Goal: Download file/media: Download file/media

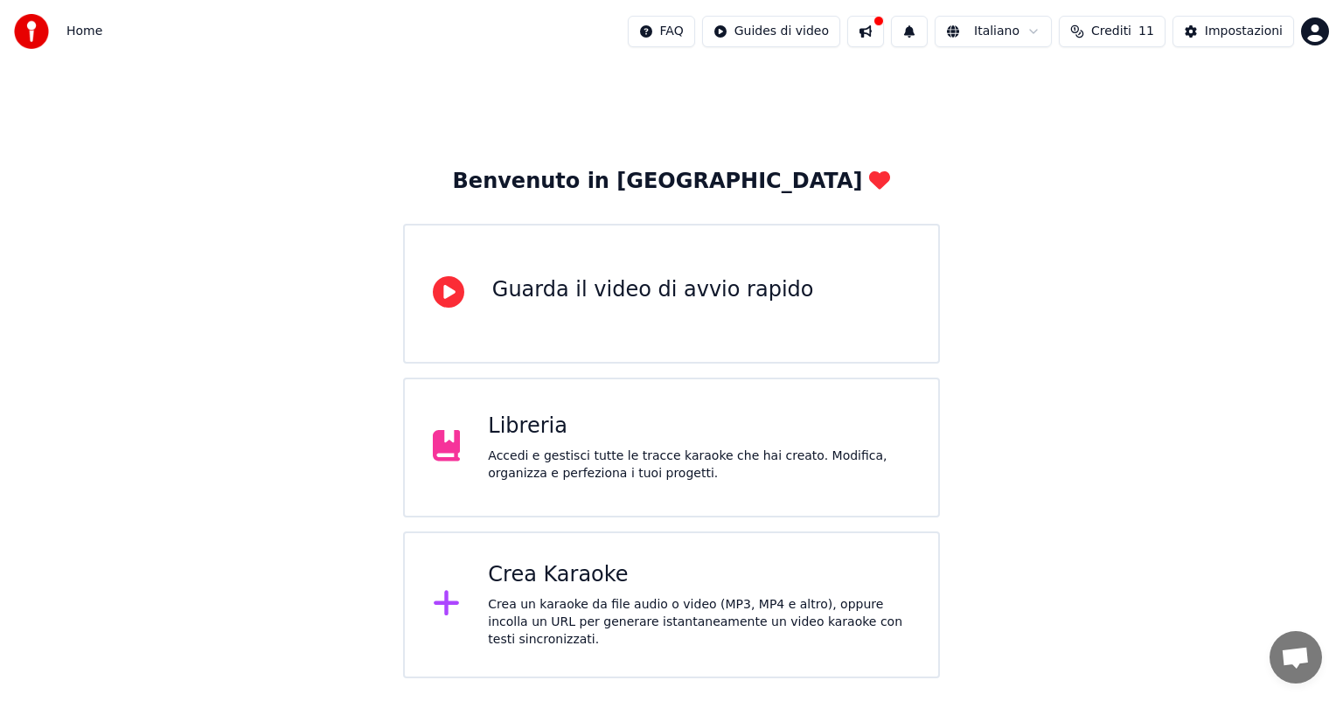
click at [617, 434] on div "Libreria" at bounding box center [699, 427] width 422 height 28
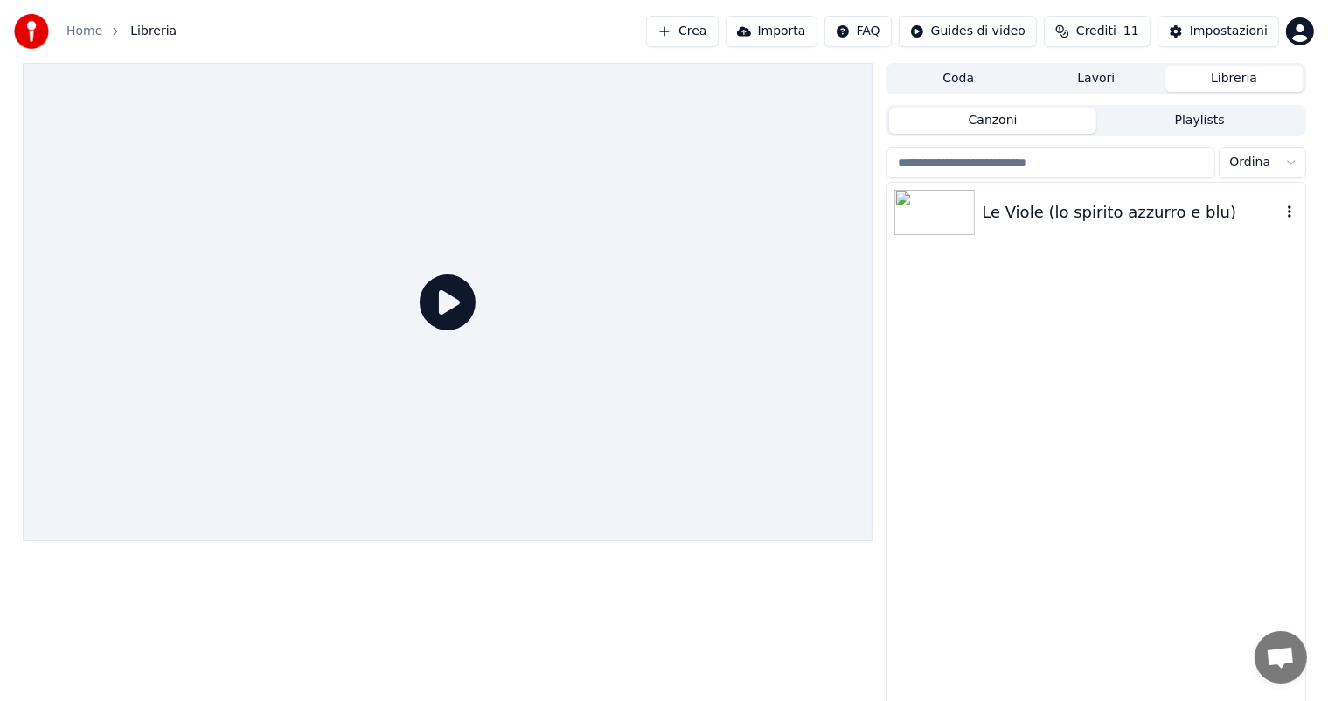
click at [1039, 193] on div "Le Viole (lo spirito azzurro e blu)" at bounding box center [1096, 212] width 417 height 59
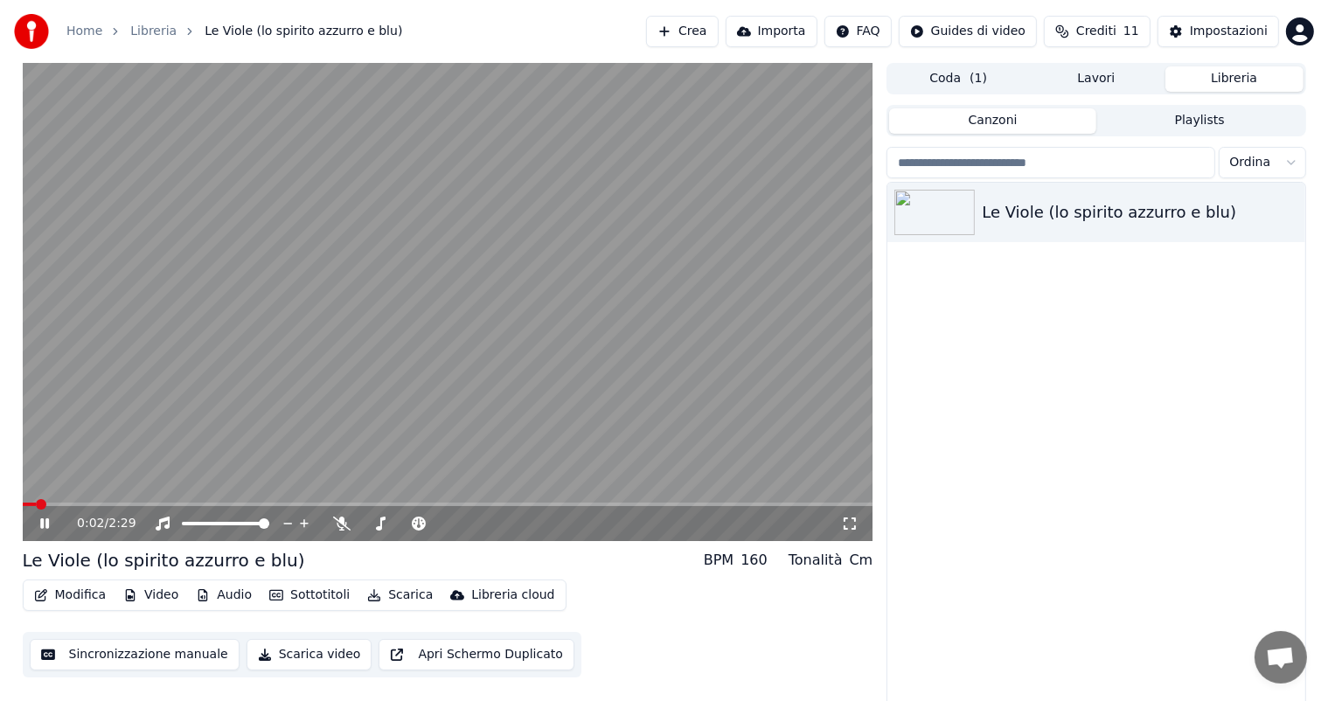
click at [45, 522] on icon at bounding box center [57, 524] width 41 height 14
click at [70, 605] on button "Modifica" at bounding box center [70, 595] width 87 height 24
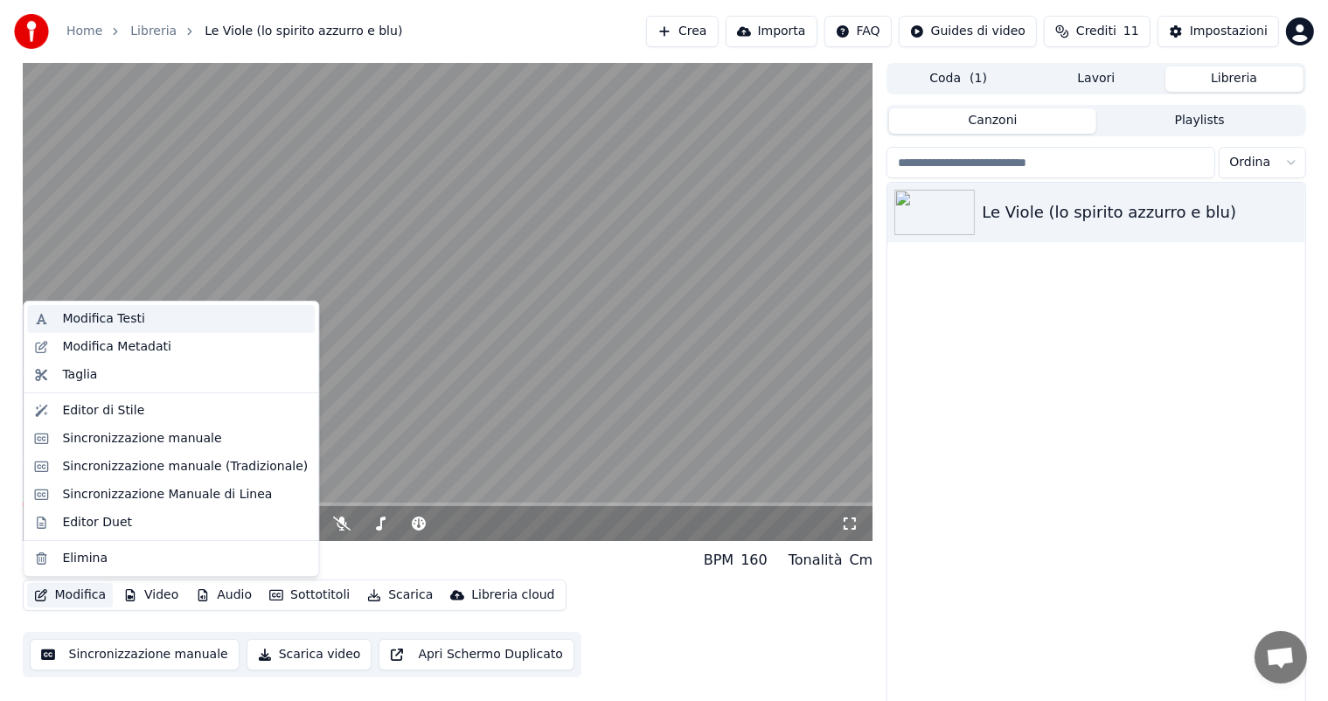
click at [119, 319] on div "Modifica Testi" at bounding box center [103, 318] width 82 height 17
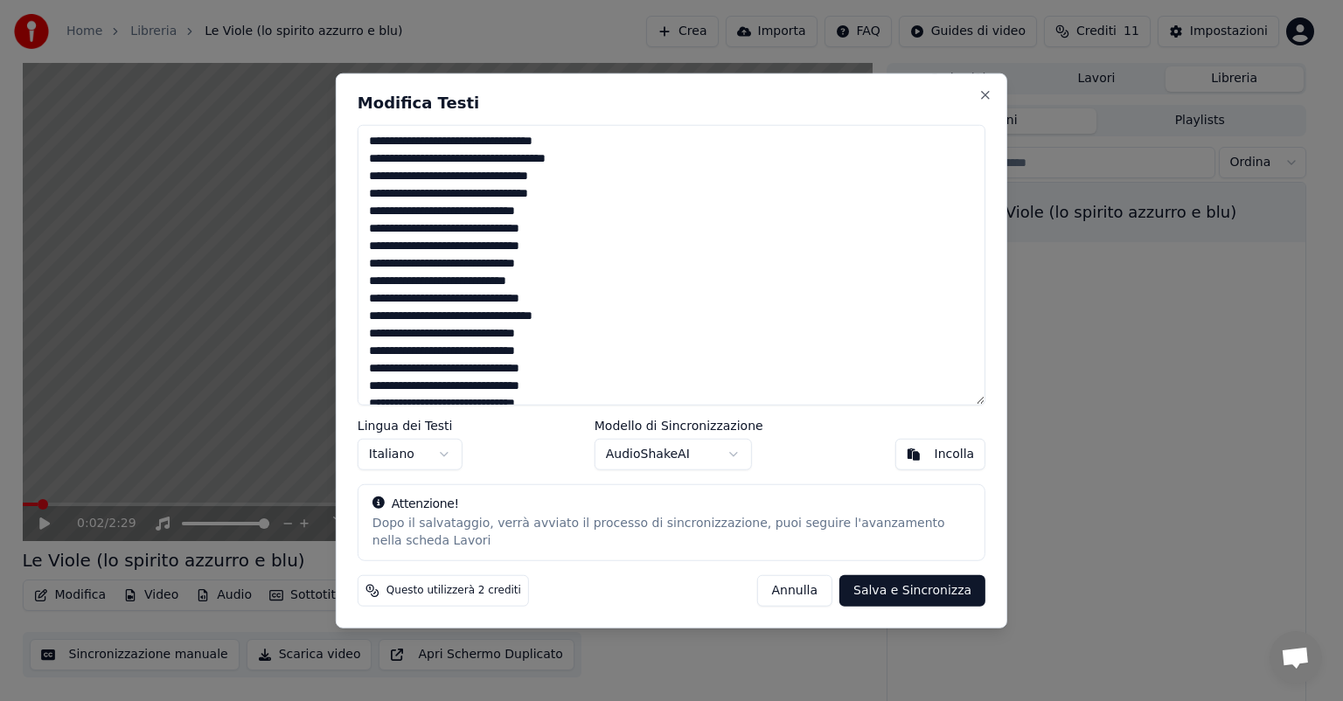
click at [559, 280] on textarea "**********" at bounding box center [672, 265] width 628 height 281
type textarea "**********"
click at [914, 595] on button "Salva e Sincronizza" at bounding box center [912, 589] width 146 height 31
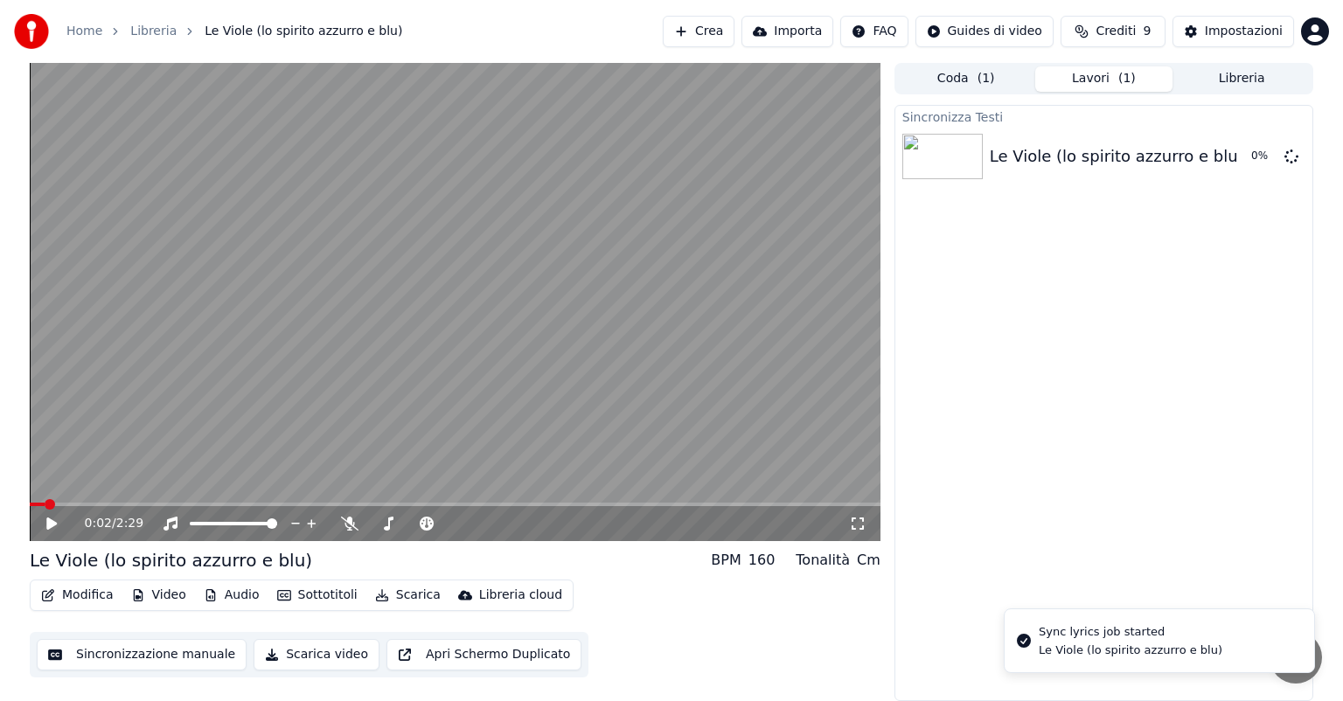
click at [51, 521] on icon at bounding box center [51, 524] width 10 height 12
drag, startPoint x: 51, startPoint y: 521, endPoint x: 52, endPoint y: 512, distance: 9.8
click at [51, 519] on icon at bounding box center [64, 524] width 41 height 14
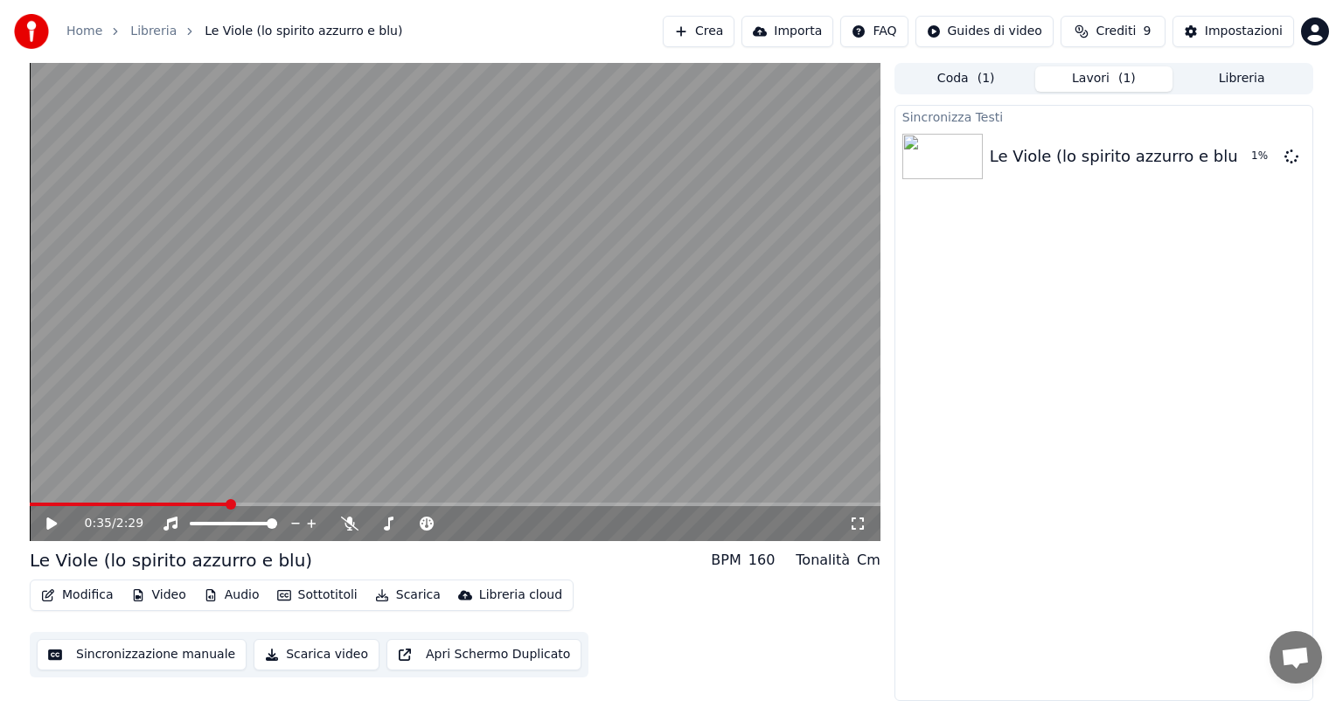
click at [236, 502] on span at bounding box center [231, 504] width 10 height 10
click at [311, 505] on span at bounding box center [309, 504] width 10 height 10
click at [338, 505] on span at bounding box center [337, 504] width 10 height 10
click at [407, 507] on span at bounding box center [410, 504] width 10 height 10
click at [407, 508] on span at bounding box center [410, 504] width 10 height 10
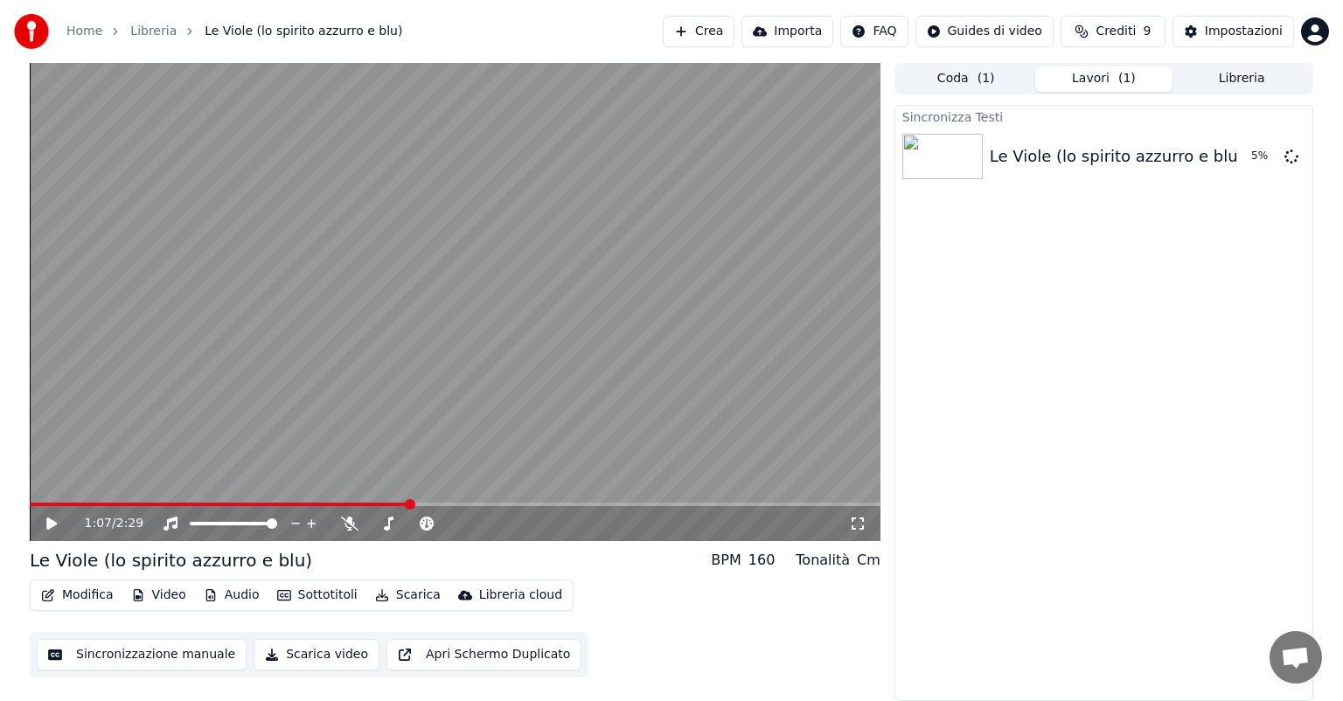
click at [405, 508] on span at bounding box center [410, 504] width 10 height 10
click at [45, 525] on icon at bounding box center [64, 524] width 41 height 14
click at [338, 499] on span at bounding box center [337, 504] width 10 height 10
click at [63, 525] on icon at bounding box center [64, 524] width 41 height 14
click at [87, 597] on button "Modifica" at bounding box center [77, 595] width 87 height 24
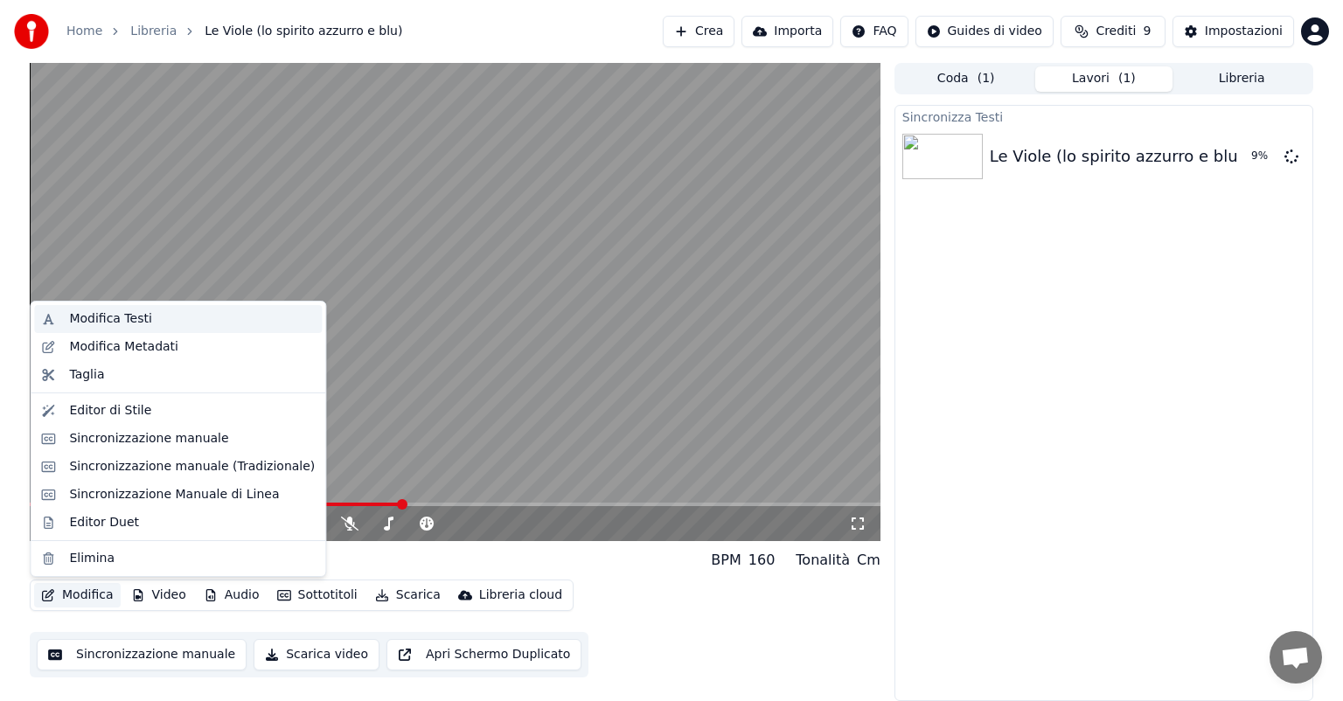
click at [163, 319] on div "Modifica Testi" at bounding box center [192, 318] width 246 height 17
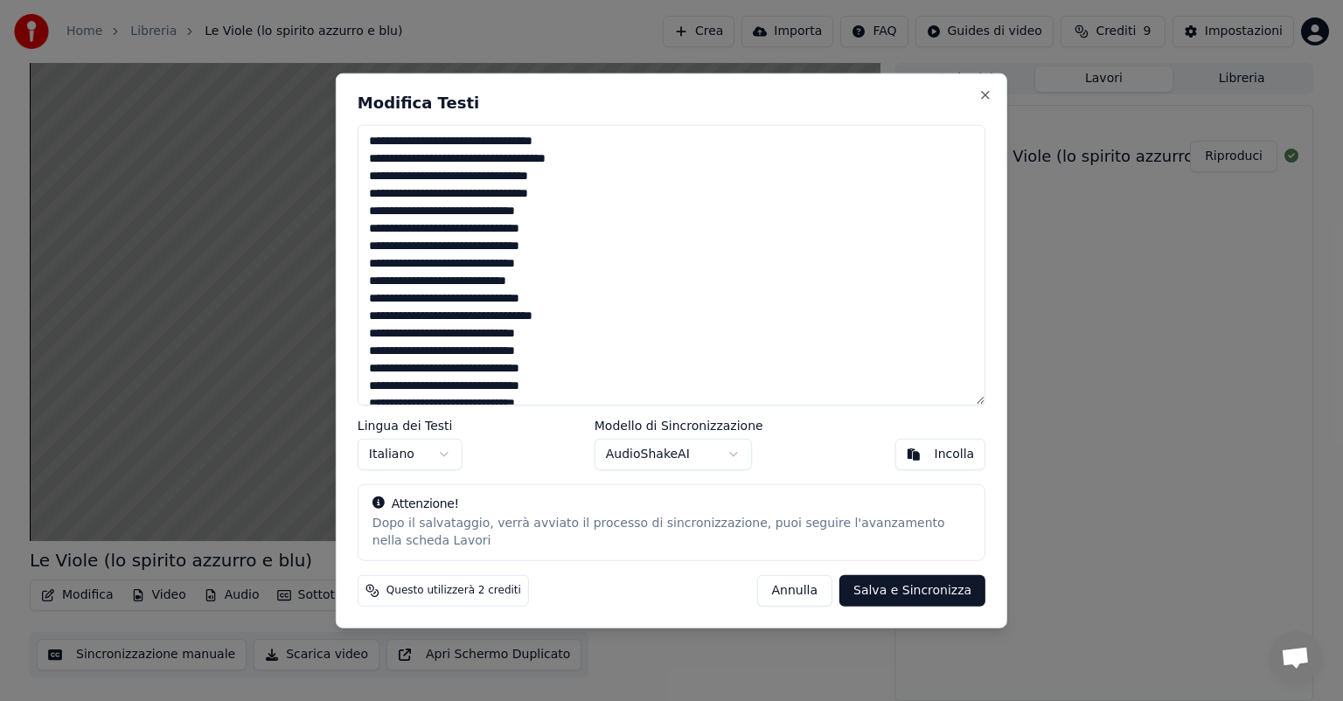
click at [894, 588] on button "Salva e Sincronizza" at bounding box center [912, 589] width 146 height 31
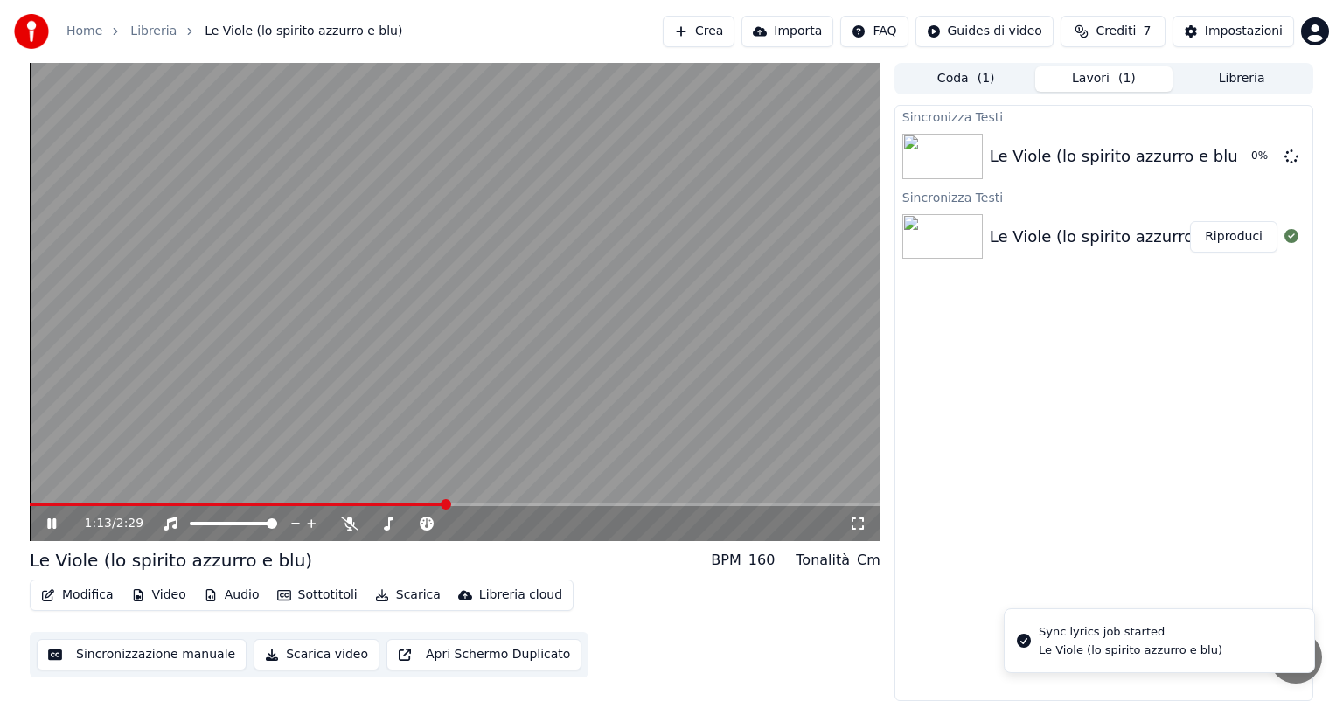
click at [53, 523] on icon at bounding box center [51, 524] width 9 height 10
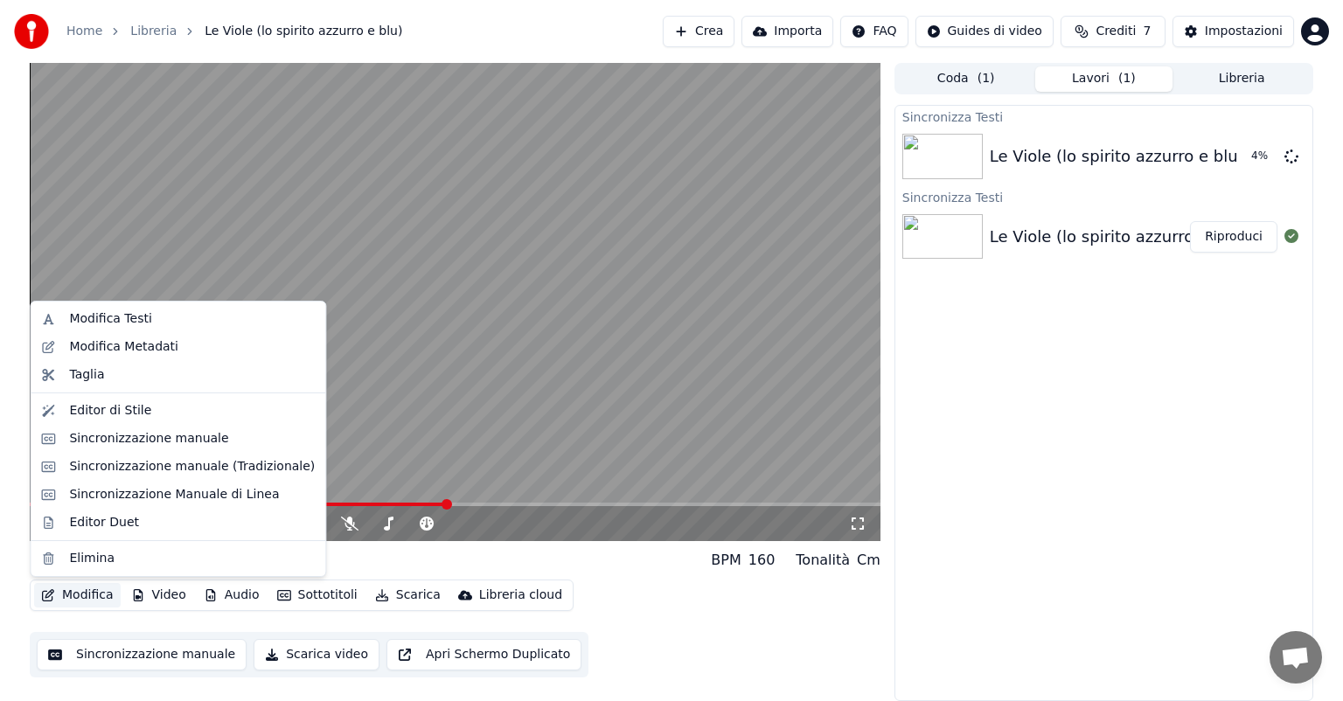
click at [70, 589] on button "Modifica" at bounding box center [77, 595] width 87 height 24
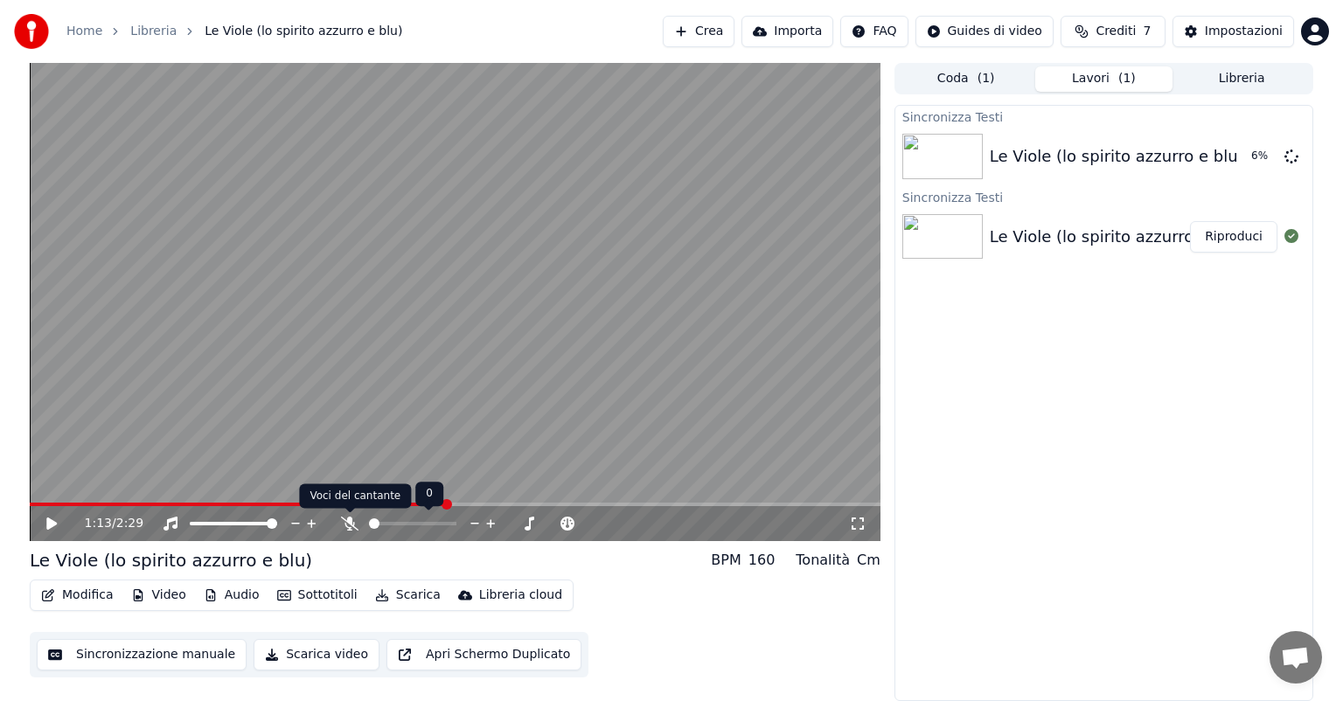
click at [354, 520] on icon at bounding box center [349, 524] width 17 height 14
click at [394, 596] on button "Scarica" at bounding box center [408, 595] width 80 height 24
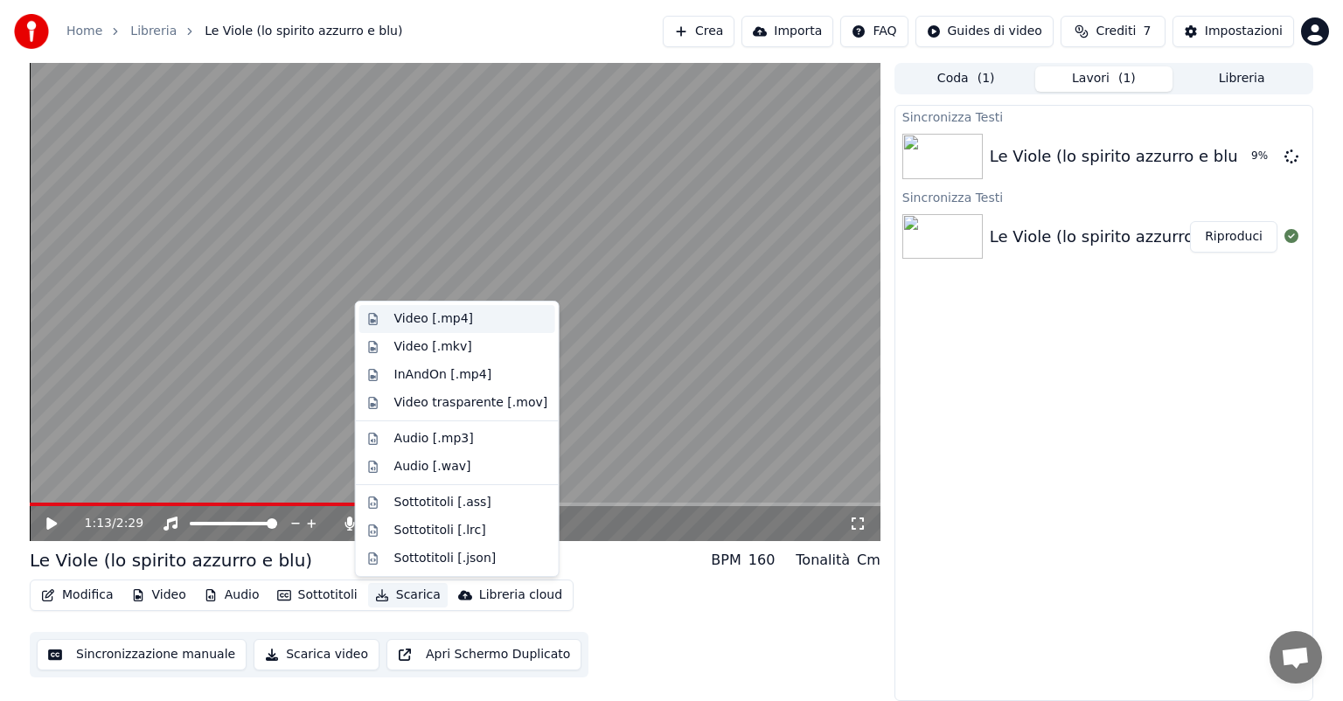
click at [469, 323] on div "Video [.mp4]" at bounding box center [471, 318] width 154 height 17
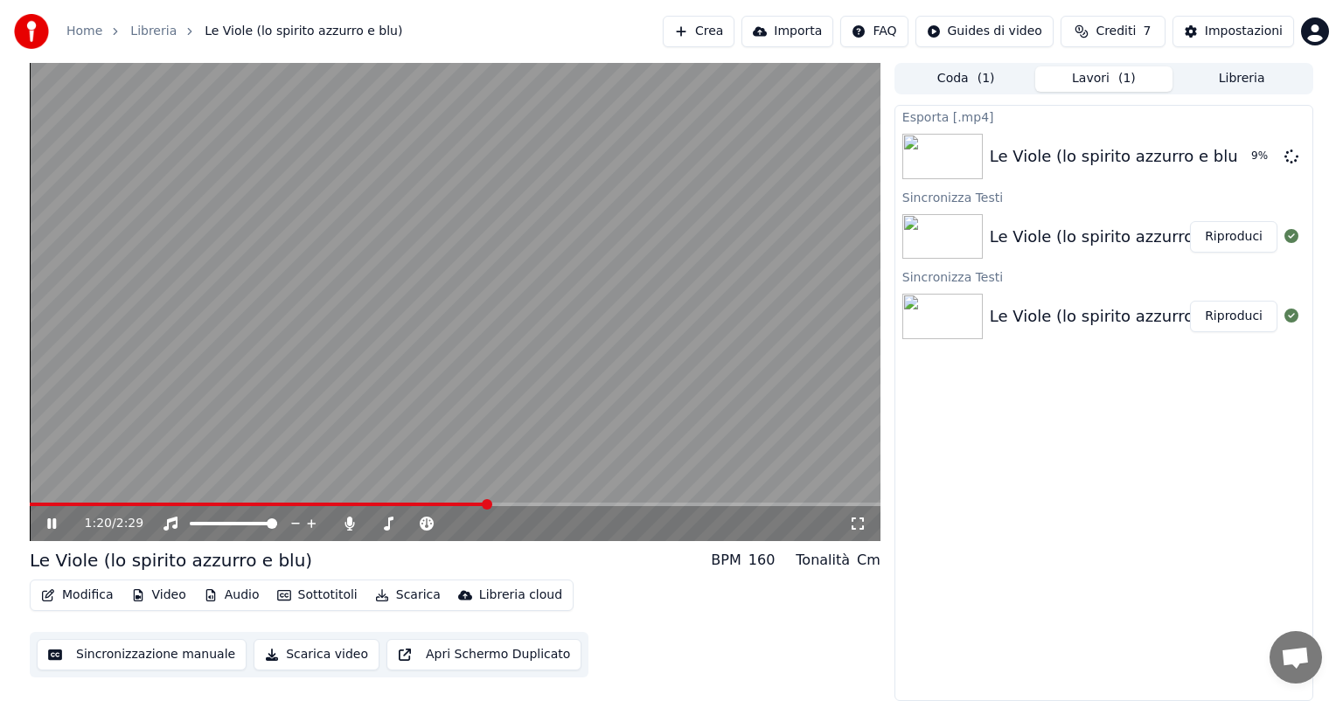
click at [1090, 241] on div "Le Viole (lo spirito azzurro e blu)" at bounding box center [1117, 237] width 254 height 24
click at [381, 499] on span at bounding box center [382, 504] width 10 height 10
click at [54, 518] on icon at bounding box center [64, 524] width 41 height 14
click at [1034, 238] on div "Le Viole (lo spirito azzurro e blu)" at bounding box center [1117, 237] width 254 height 24
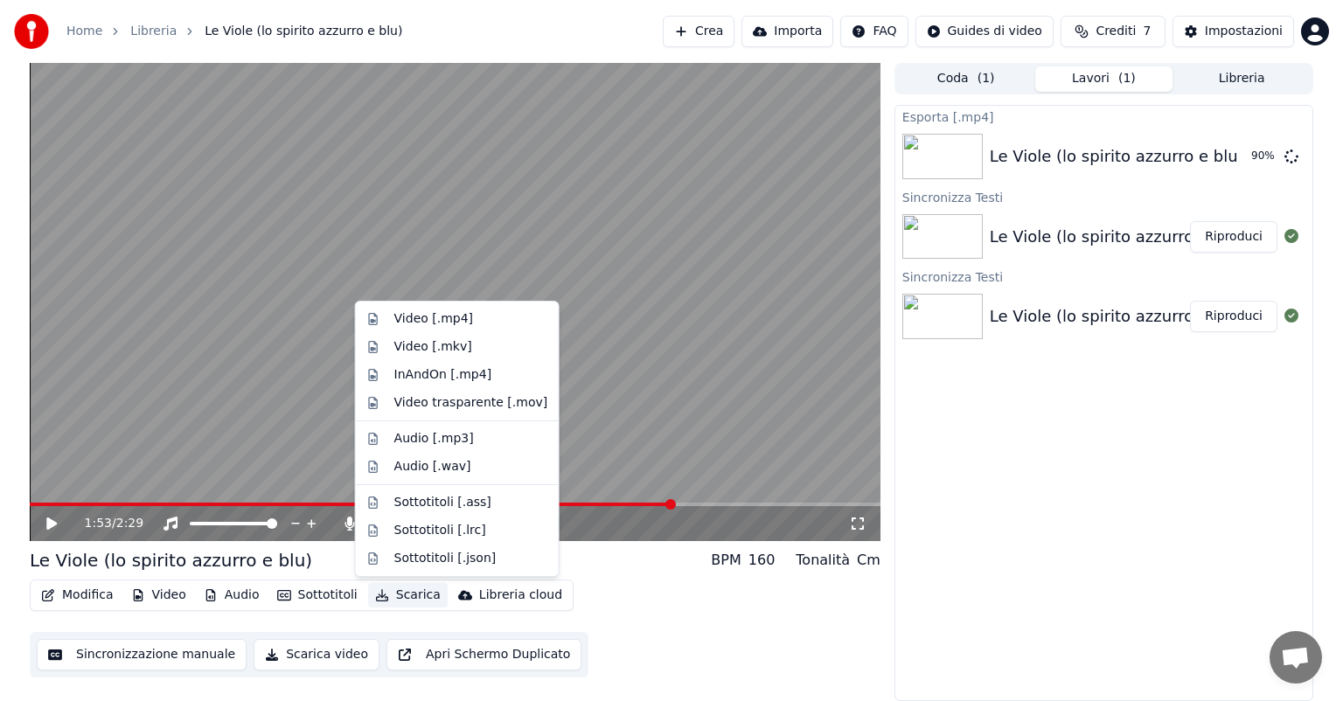
click at [406, 598] on button "Scarica" at bounding box center [408, 595] width 80 height 24
click at [465, 325] on div "Video [.mp4]" at bounding box center [471, 318] width 154 height 17
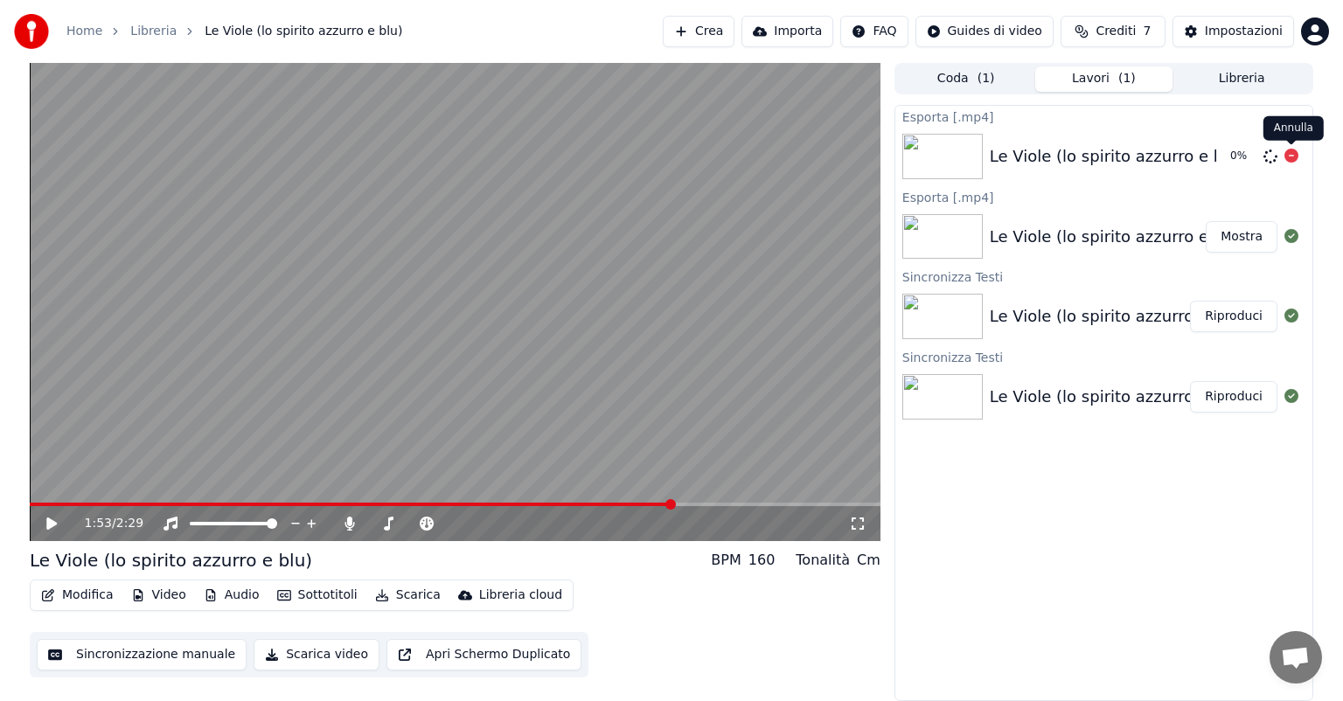
click at [1291, 159] on icon at bounding box center [1291, 156] width 14 height 14
click at [1114, 253] on div "Le Viole (lo spirito azzurro e blu) Mostra" at bounding box center [1103, 236] width 417 height 59
click at [1097, 322] on div "Le Viole (lo spirito azzurro e blu)" at bounding box center [1117, 316] width 254 height 24
click at [1076, 248] on div "Le Viole (lo spirito azzurro e blu) Mostra" at bounding box center [1103, 236] width 417 height 59
click at [1069, 237] on div "Le Viole (lo spirito azzurro e blu)" at bounding box center [1117, 237] width 254 height 24
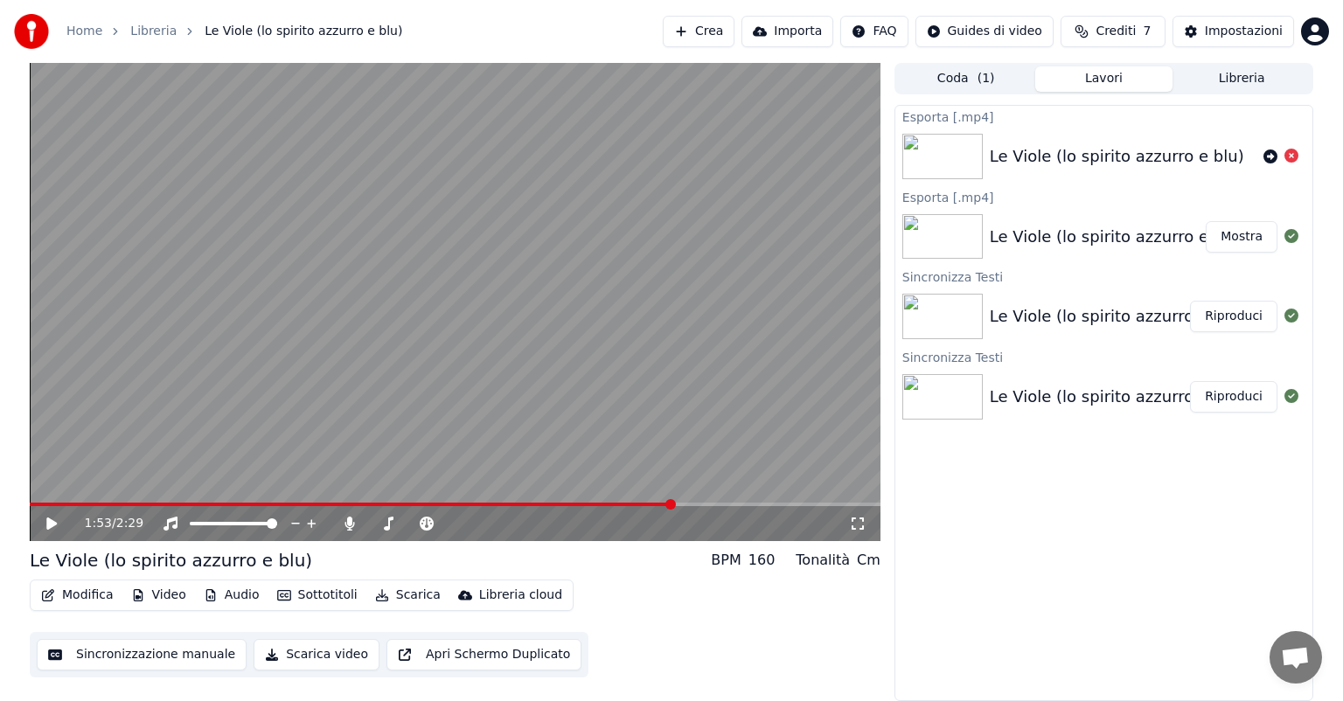
click at [1069, 237] on div "Le Viole (lo spirito azzurro e blu)" at bounding box center [1117, 237] width 254 height 24
click at [314, 652] on button "Scarica video" at bounding box center [317, 654] width 126 height 31
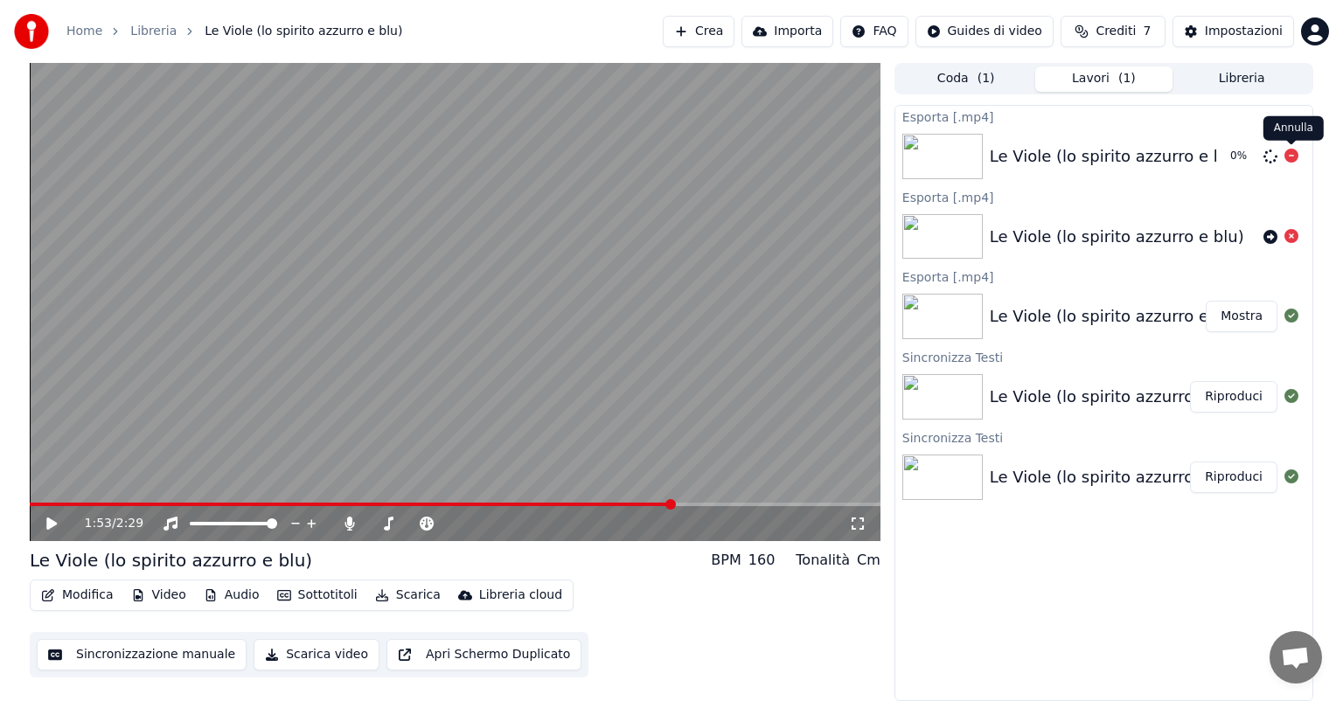
click at [1292, 153] on icon at bounding box center [1291, 156] width 14 height 14
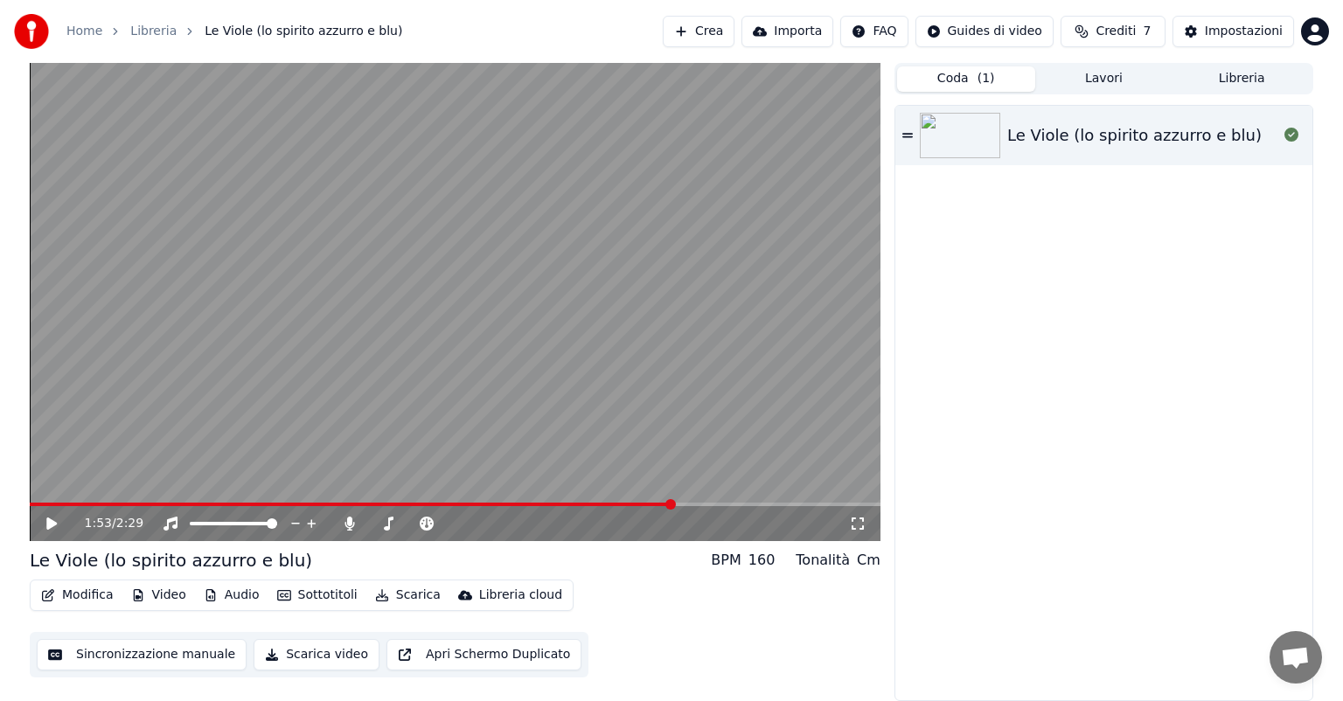
click at [955, 81] on button "Coda ( 1 )" at bounding box center [966, 78] width 138 height 25
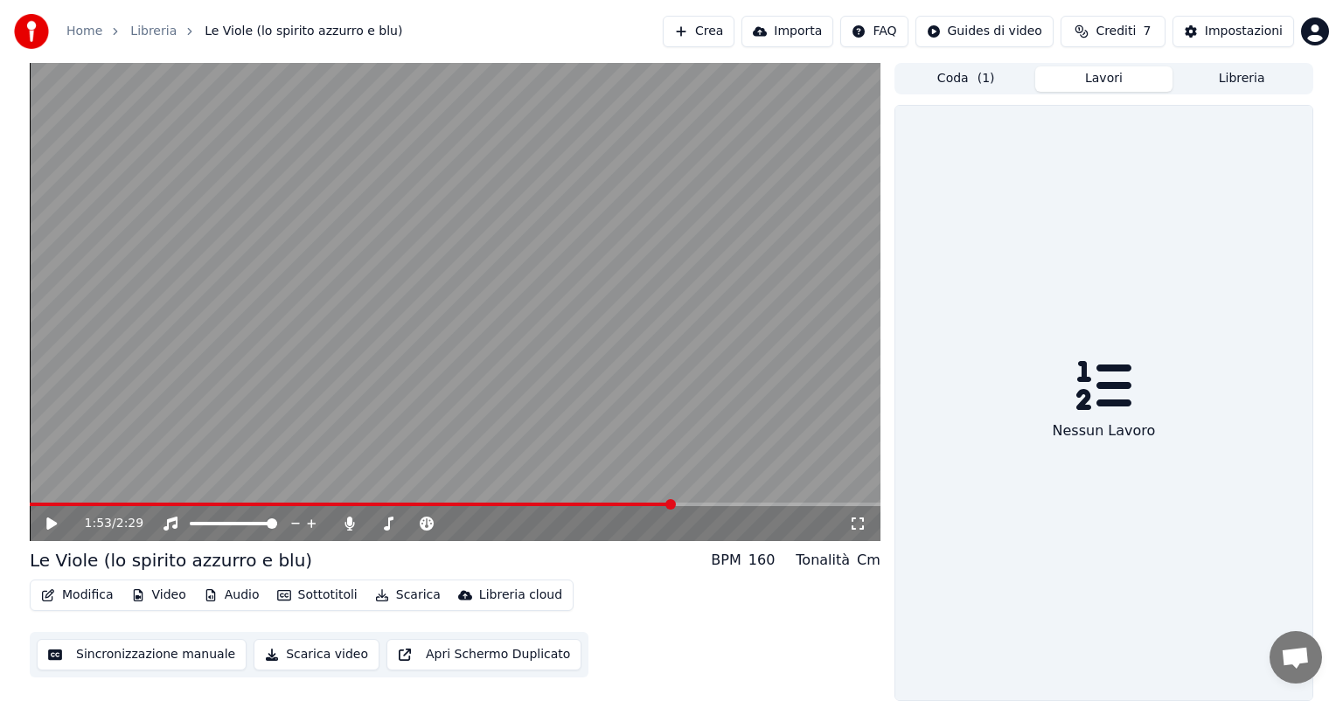
click at [1091, 82] on button "Lavori" at bounding box center [1104, 78] width 138 height 25
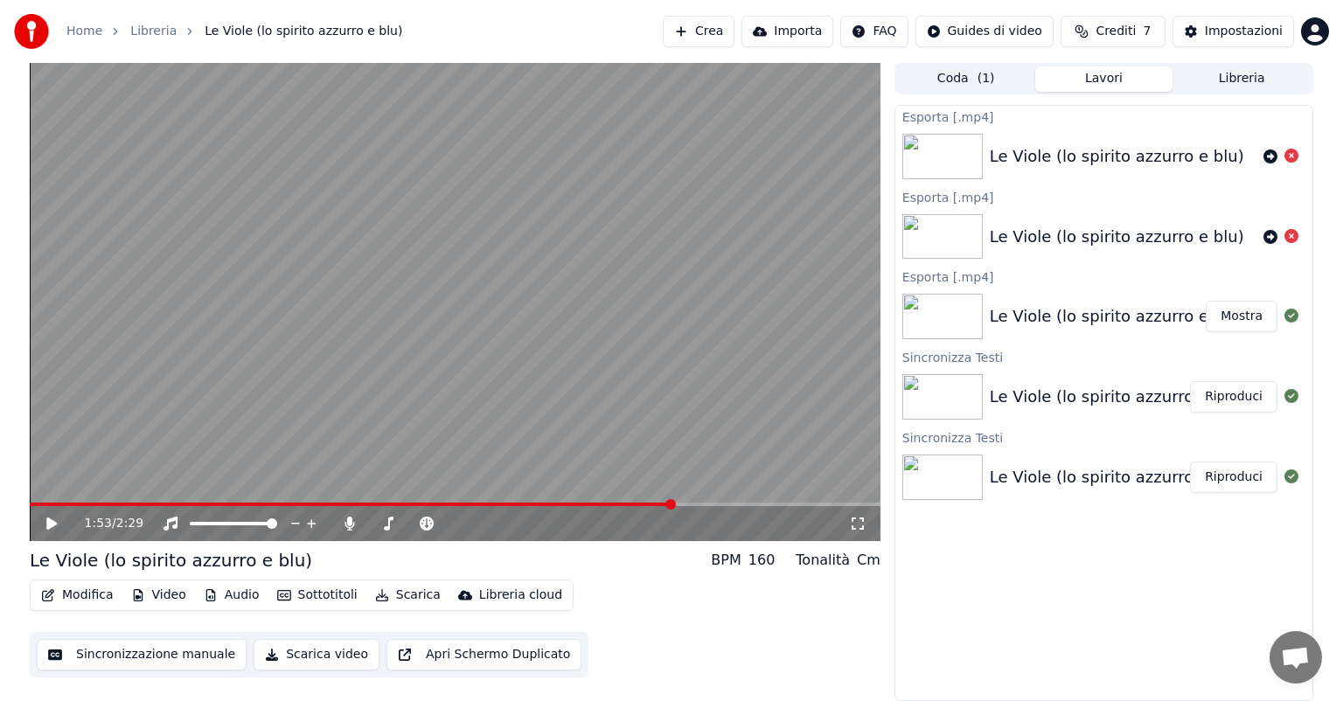
click at [1251, 315] on button "Mostra" at bounding box center [1242, 316] width 72 height 31
click at [52, 518] on icon at bounding box center [64, 524] width 41 height 14
click at [347, 508] on div "2:27 / 2:29" at bounding box center [455, 523] width 851 height 35
click at [393, 499] on video at bounding box center [455, 302] width 851 height 478
click at [395, 506] on span at bounding box center [452, 504] width 845 height 3
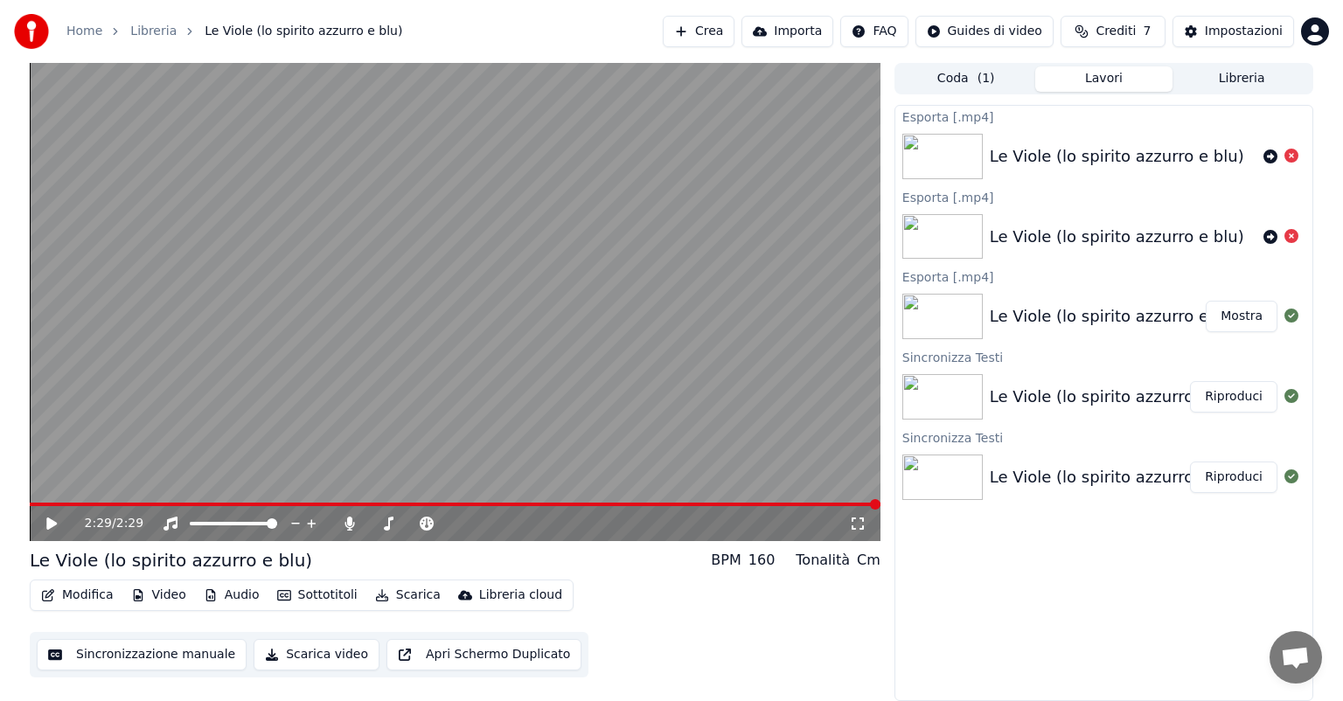
click at [881, 508] on span at bounding box center [875, 504] width 10 height 10
click at [303, 659] on button "Scarica video" at bounding box center [317, 654] width 126 height 31
